Goal: Task Accomplishment & Management: Use online tool/utility

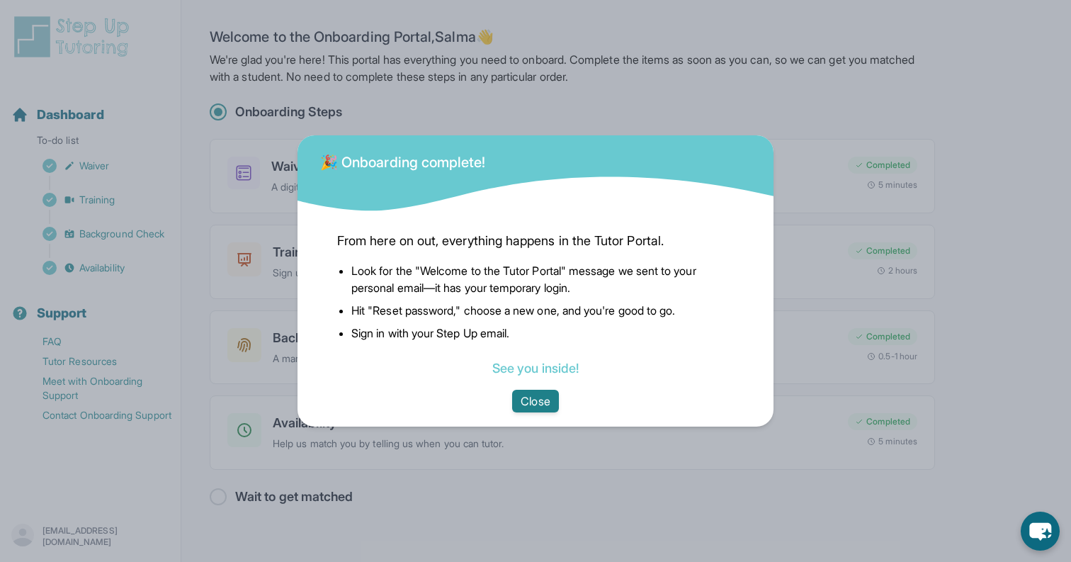
click at [535, 406] on button "Close" at bounding box center [535, 400] width 46 height 23
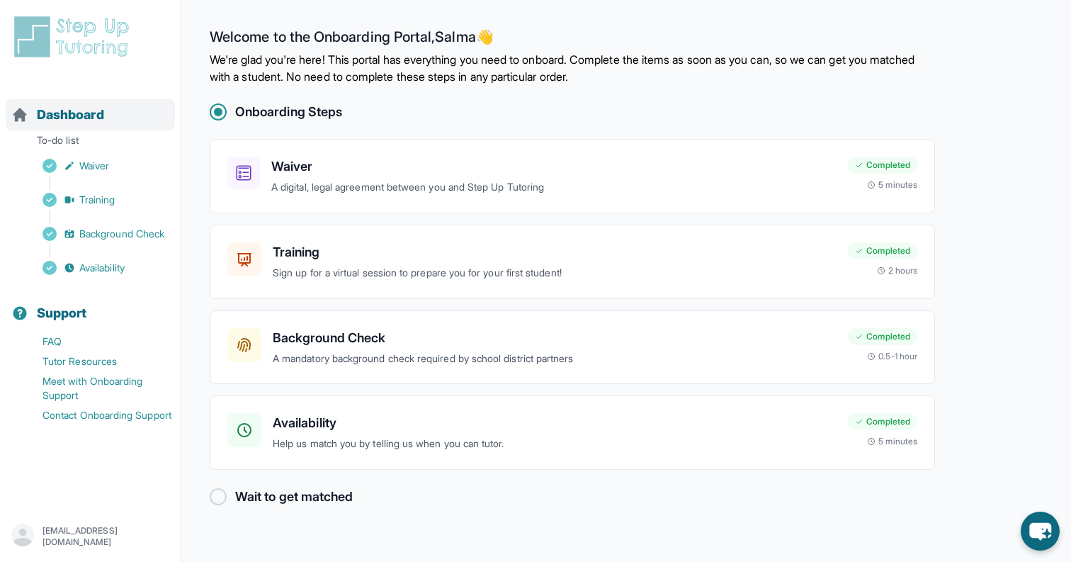
click at [87, 115] on span "Dashboard" at bounding box center [70, 115] width 67 height 20
click at [93, 354] on link "Tutor Resources" at bounding box center [95, 361] width 169 height 20
click at [93, 363] on link "Tutor Resources" at bounding box center [95, 361] width 169 height 20
click at [76, 112] on span "Dashboard" at bounding box center [70, 115] width 67 height 20
click at [57, 111] on span "Dashboard" at bounding box center [70, 115] width 67 height 20
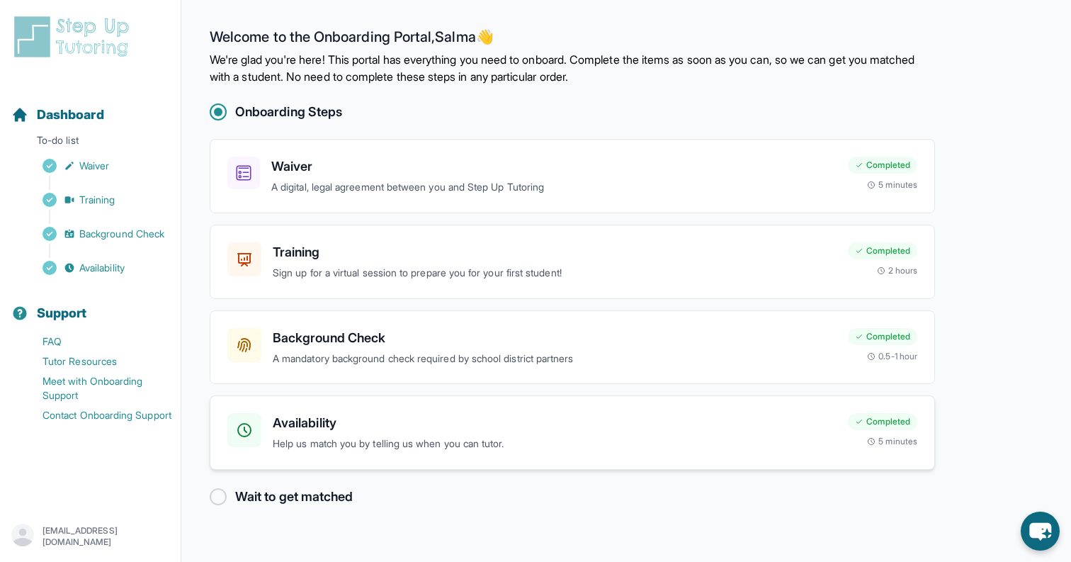
click at [399, 442] on p "Help us match you by telling us when you can tutor." at bounding box center [555, 443] width 564 height 16
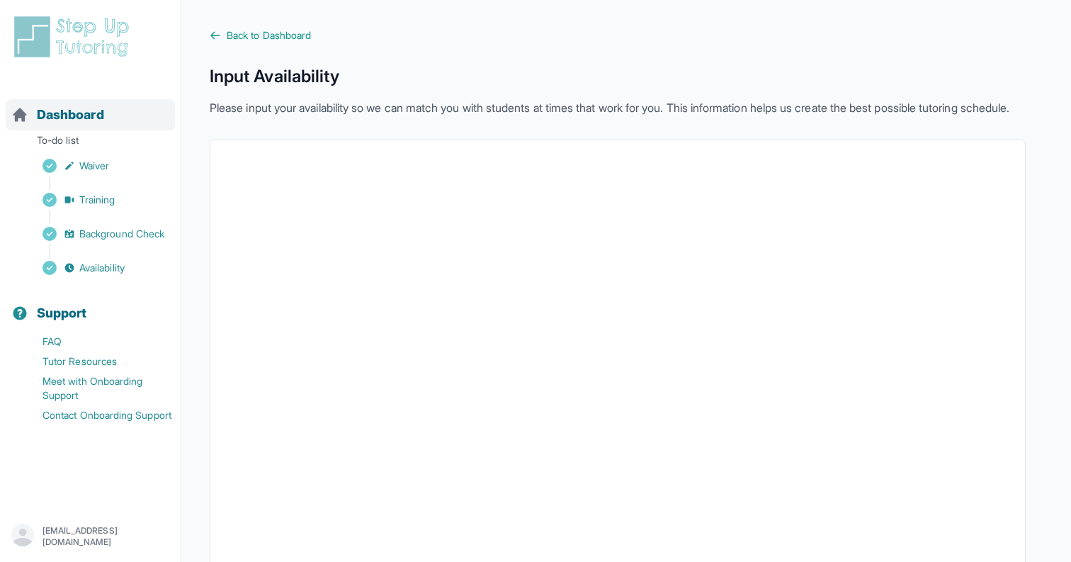
click at [55, 117] on span "Dashboard" at bounding box center [70, 115] width 67 height 20
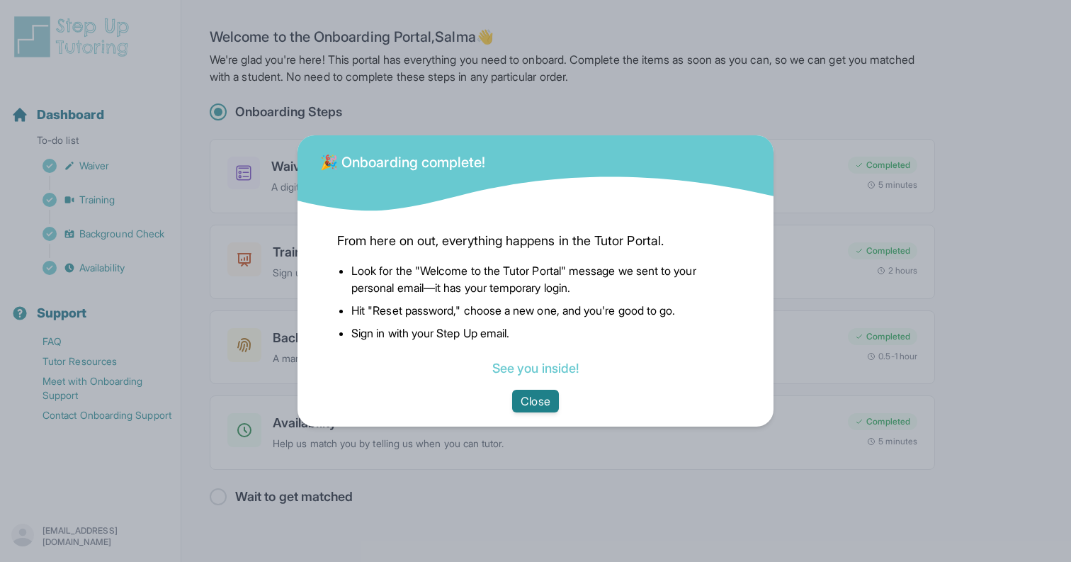
click at [535, 398] on button "Close" at bounding box center [535, 400] width 46 height 23
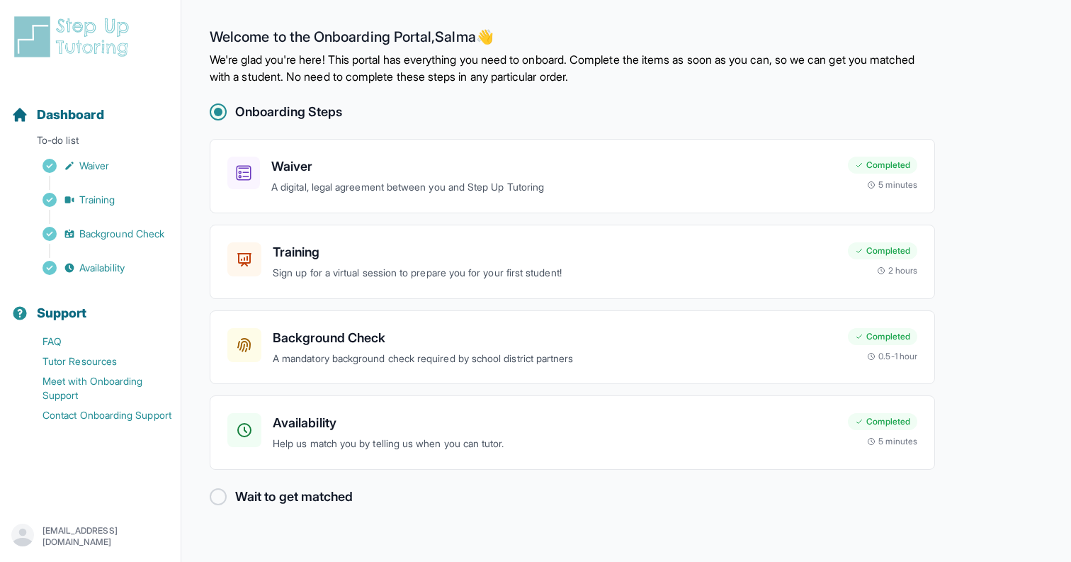
click at [215, 496] on div at bounding box center [218, 496] width 17 height 17
click at [299, 496] on h2 "Wait to get matched" at bounding box center [294, 496] width 118 height 20
click at [80, 363] on link "Tutor Resources" at bounding box center [95, 361] width 169 height 20
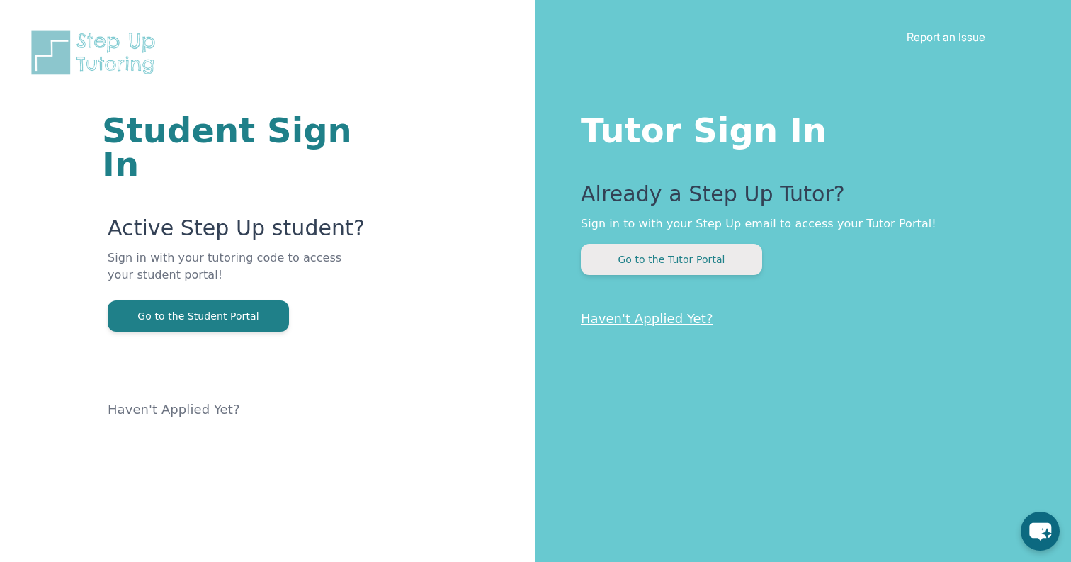
click at [625, 261] on button "Go to the Tutor Portal" at bounding box center [671, 259] width 181 height 31
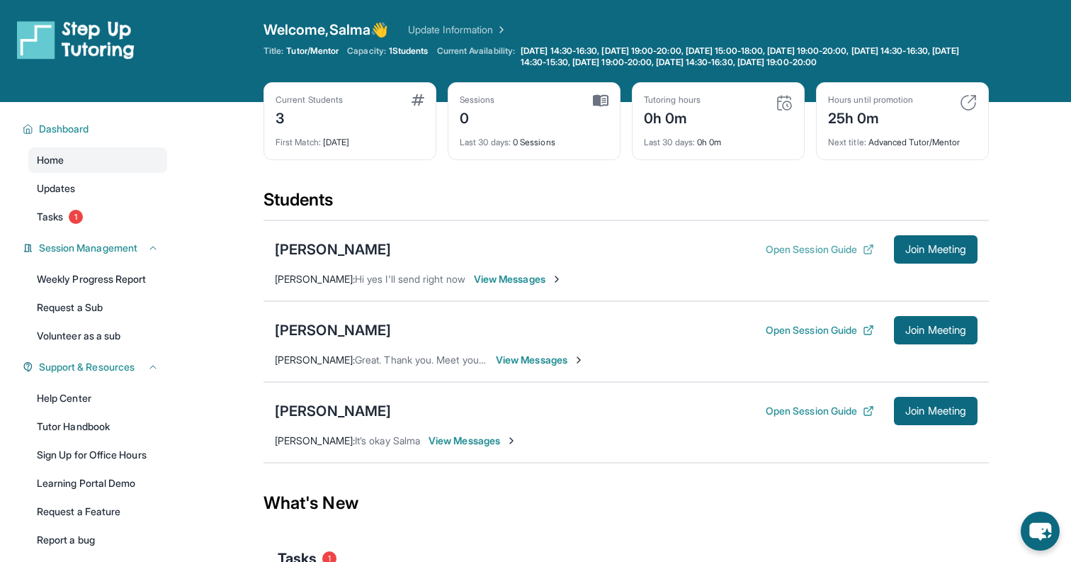
click at [862, 249] on icon at bounding box center [867, 249] width 11 height 11
click at [929, 252] on span "Join Meeting" at bounding box center [935, 249] width 61 height 8
click at [931, 252] on span "Join Meeting" at bounding box center [935, 249] width 61 height 8
